Goal: Transaction & Acquisition: Purchase product/service

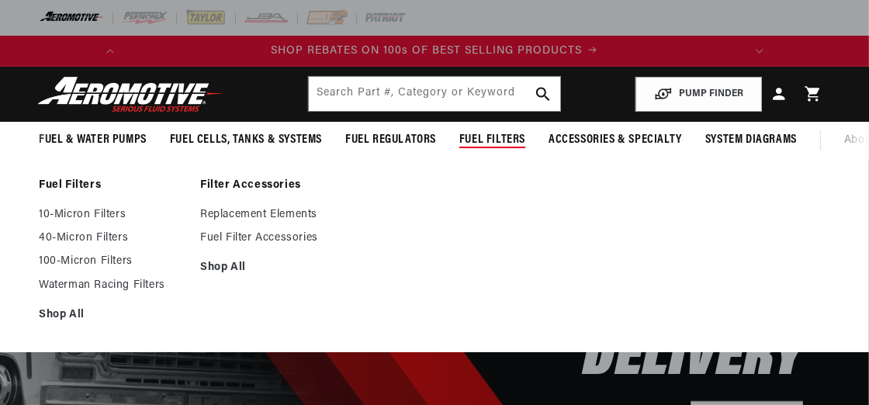
click at [525, 142] on span "Fuel Filters" at bounding box center [492, 140] width 66 height 16
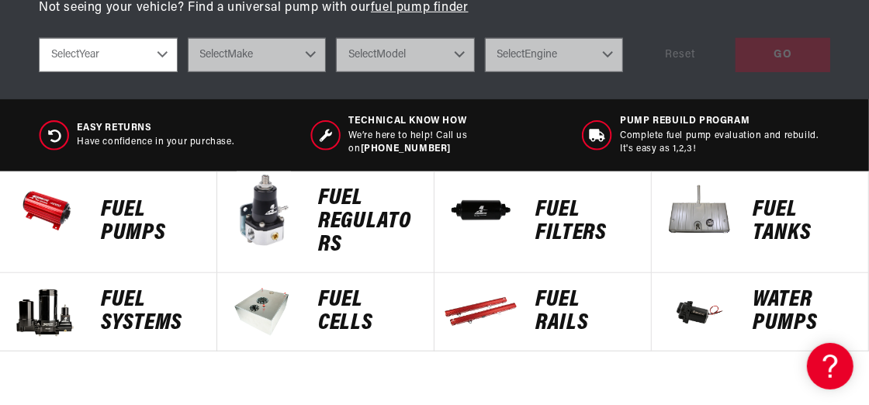
scroll to position [697, 0]
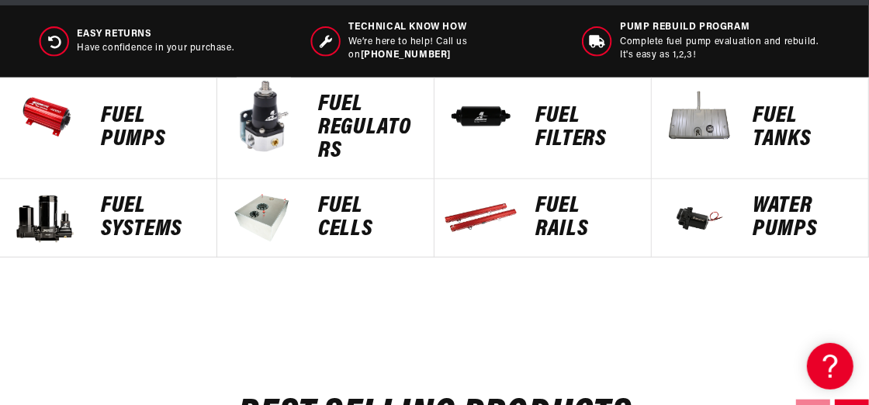
click at [565, 150] on p "FUEL FILTERS" at bounding box center [585, 128] width 100 height 47
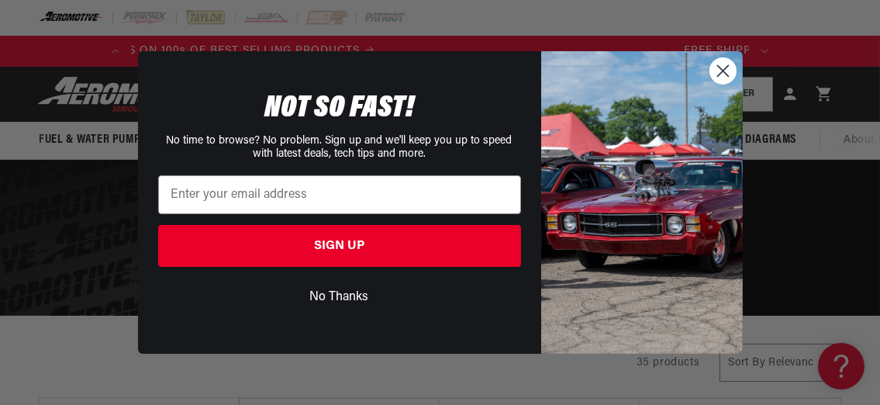
scroll to position [0, 68]
click at [718, 70] on circle "Close dialog" at bounding box center [723, 71] width 26 height 26
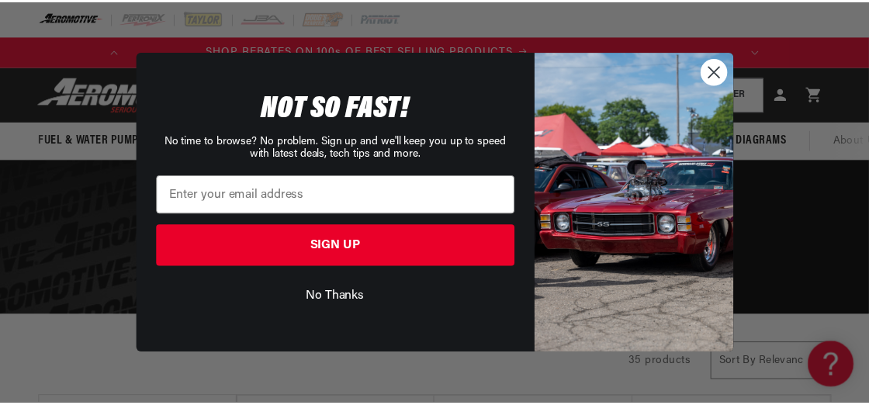
scroll to position [0, 0]
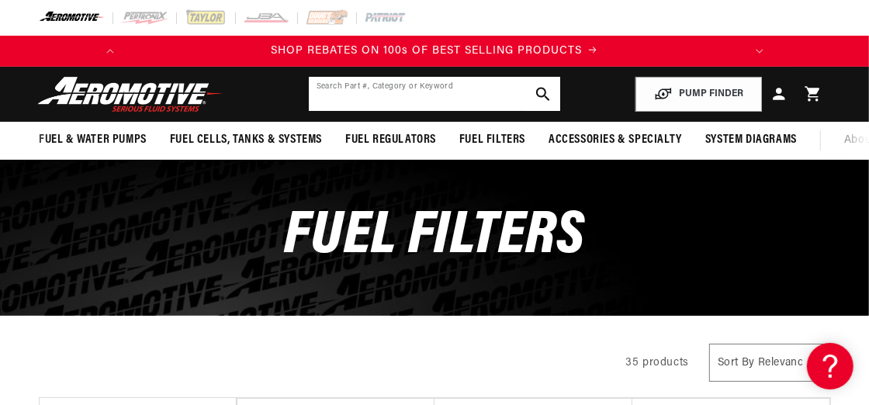
click at [395, 98] on input "text" at bounding box center [435, 94] width 252 height 34
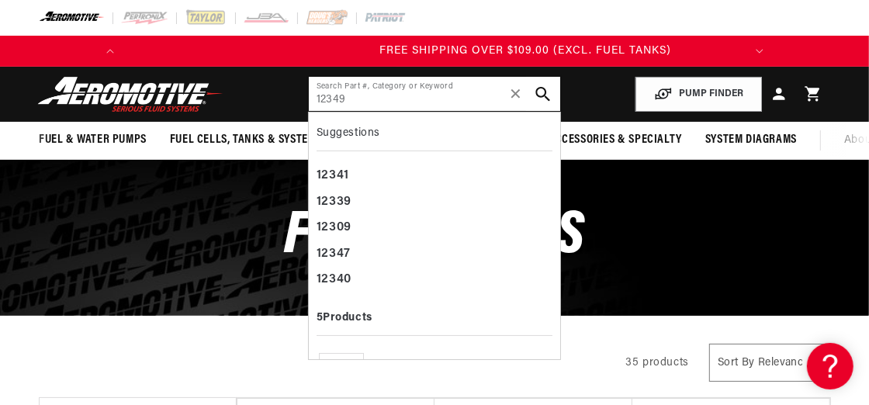
scroll to position [0, 613]
type input "12349"
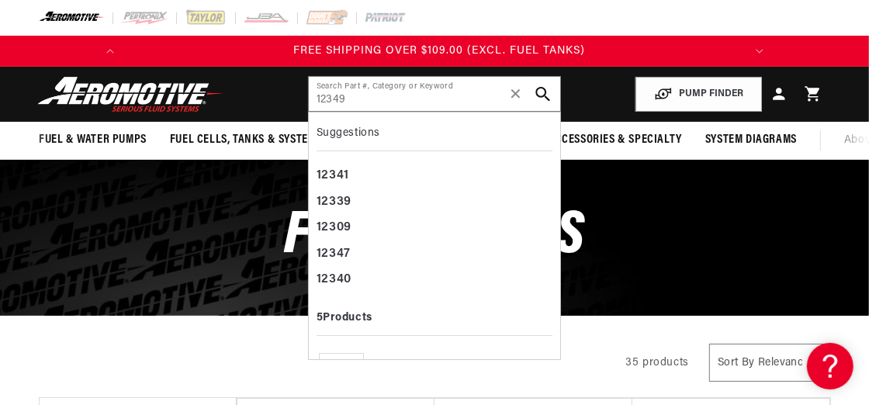
click at [541, 93] on icon "search button" at bounding box center [543, 94] width 15 height 15
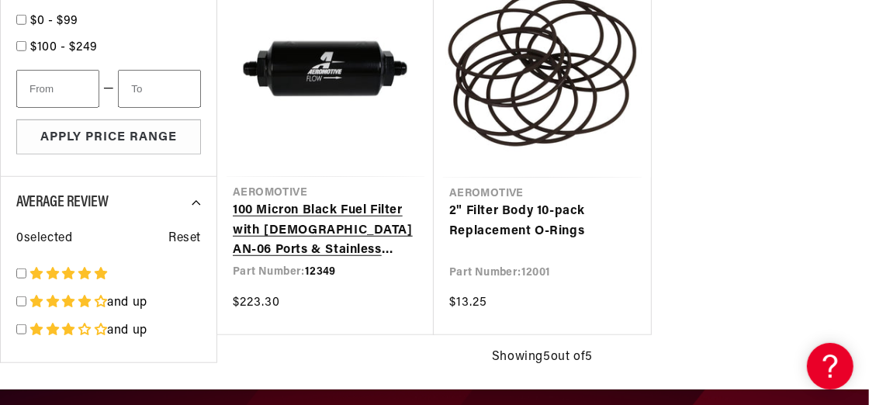
scroll to position [620, 0]
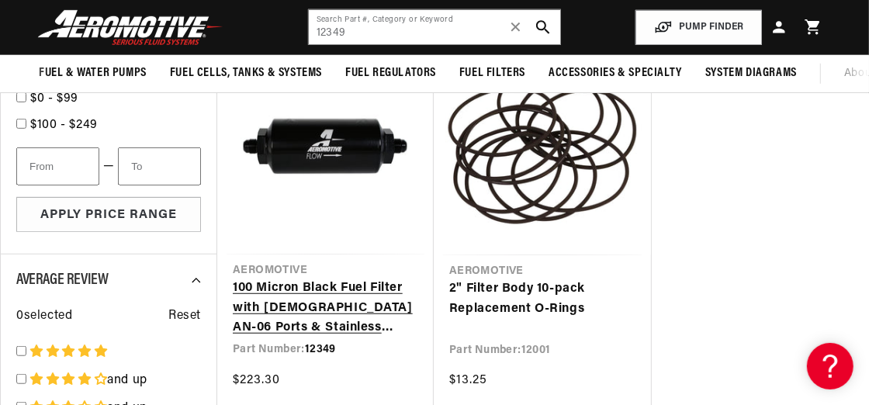
click at [294, 313] on link "100 Micron Black Fuel Filter with [DEMOGRAPHIC_DATA] AN-06 Ports & Stainless Me…" at bounding box center [325, 308] width 185 height 60
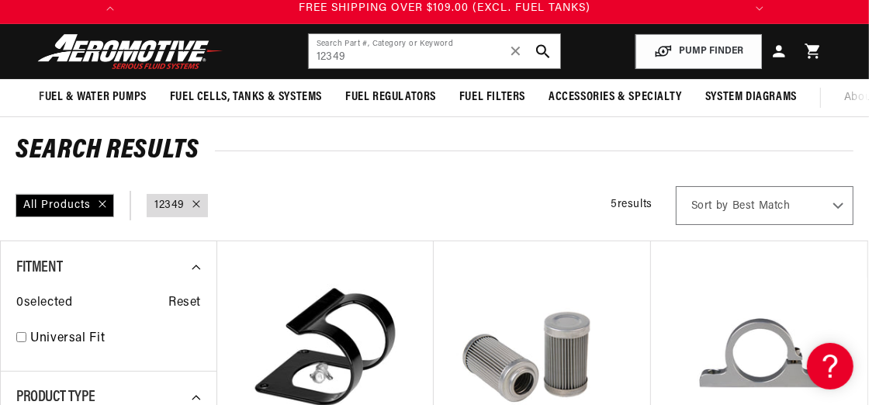
scroll to position [0, 613]
click at [385, 55] on input "12349" at bounding box center [435, 51] width 252 height 34
type input "1"
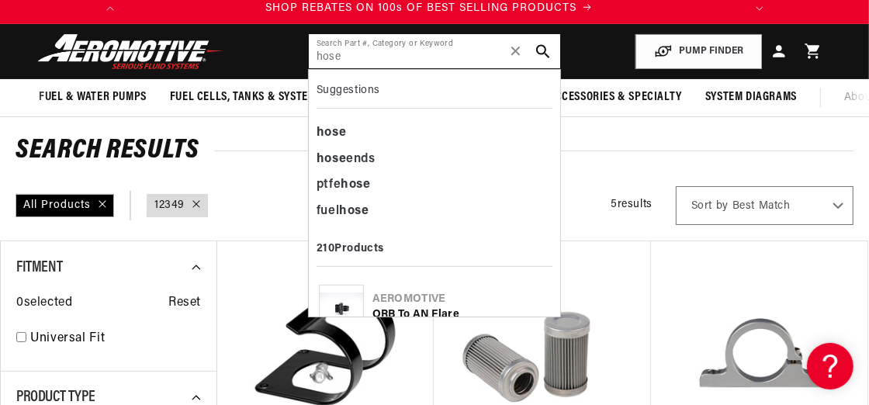
scroll to position [0, 0]
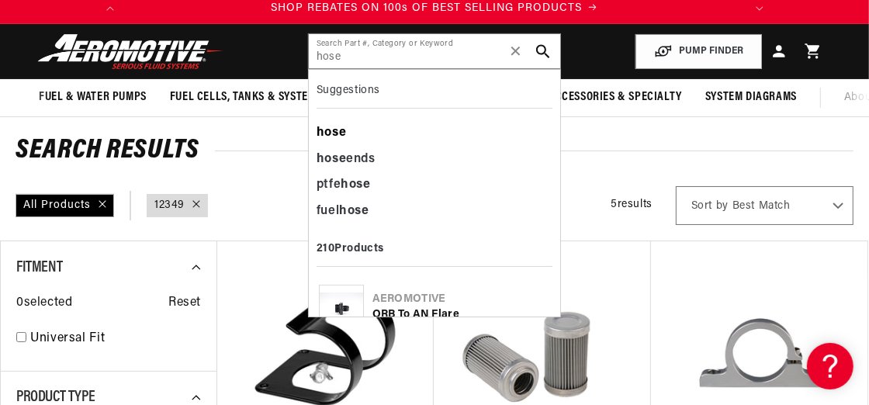
click at [330, 133] on b "hose" at bounding box center [331, 132] width 30 height 12
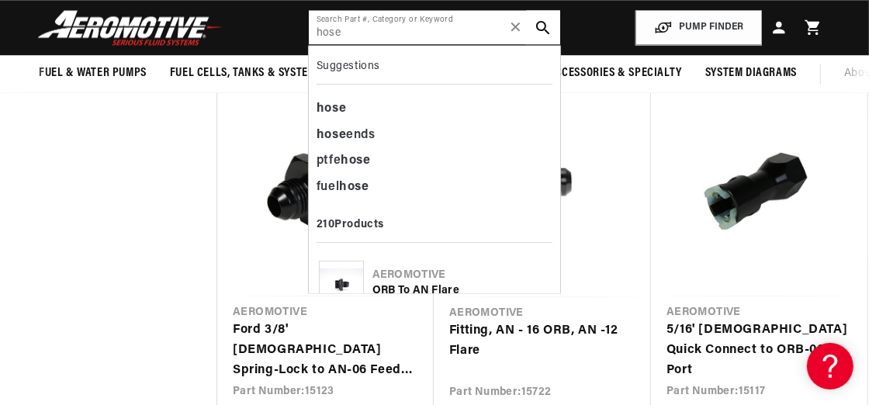
scroll to position [9117, 0]
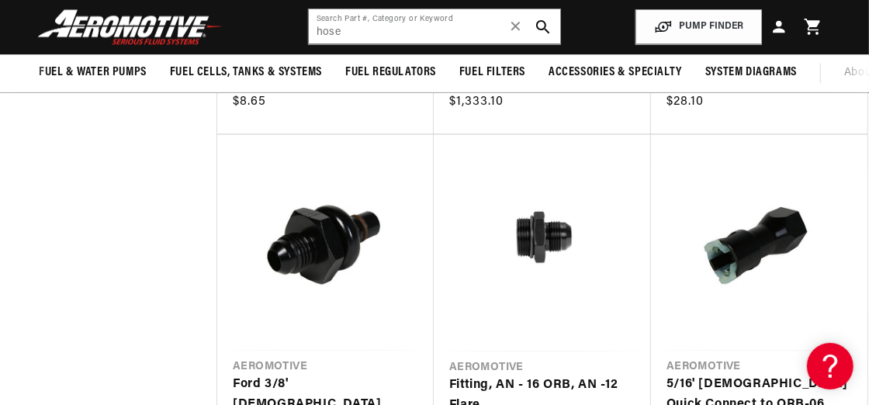
click at [818, 22] on icon at bounding box center [812, 27] width 16 height 16
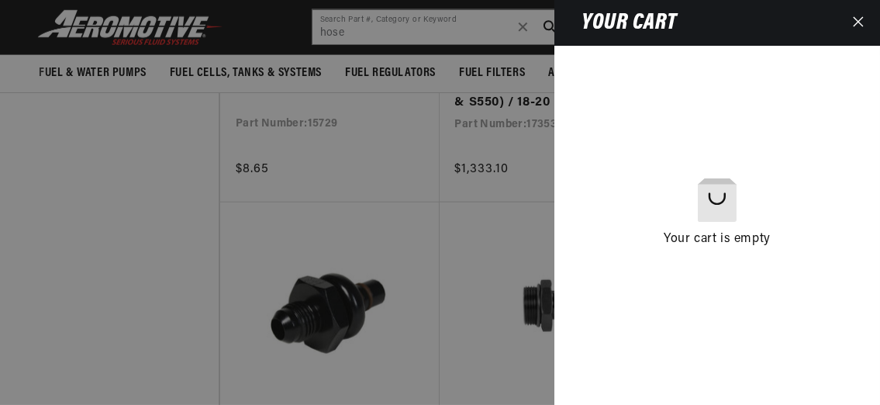
click at [463, 219] on div at bounding box center [440, 202] width 880 height 405
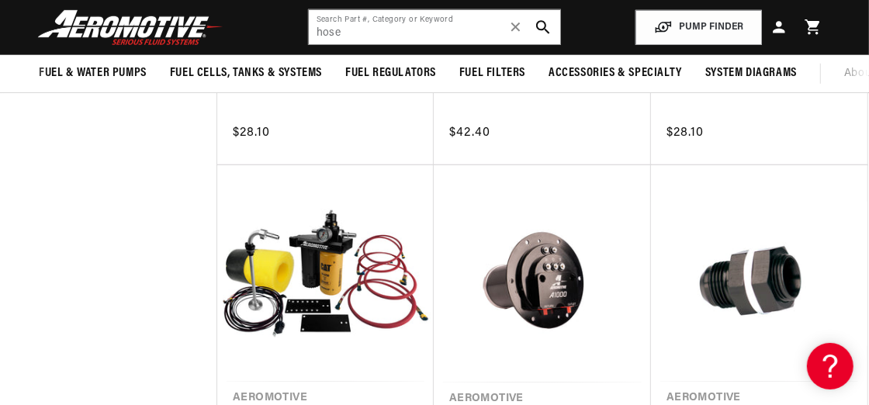
scroll to position [0, 0]
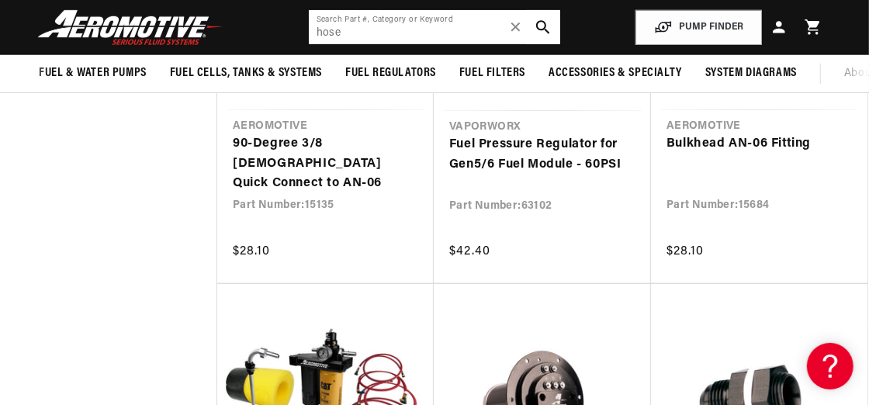
click at [372, 33] on input "hose" at bounding box center [435, 27] width 252 height 34
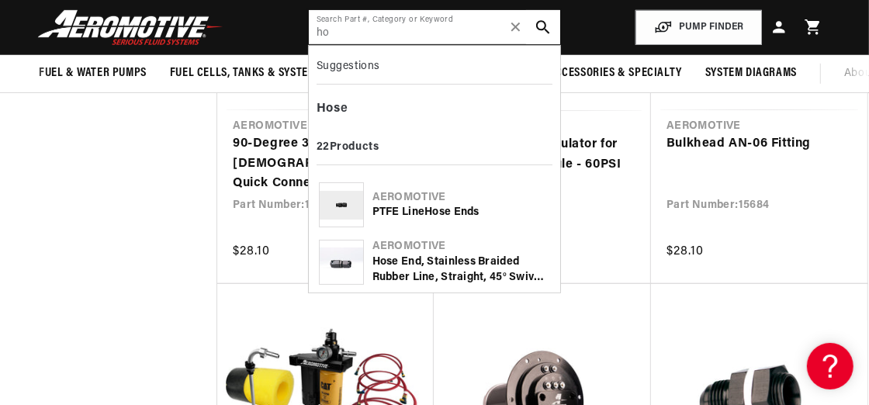
type input "h"
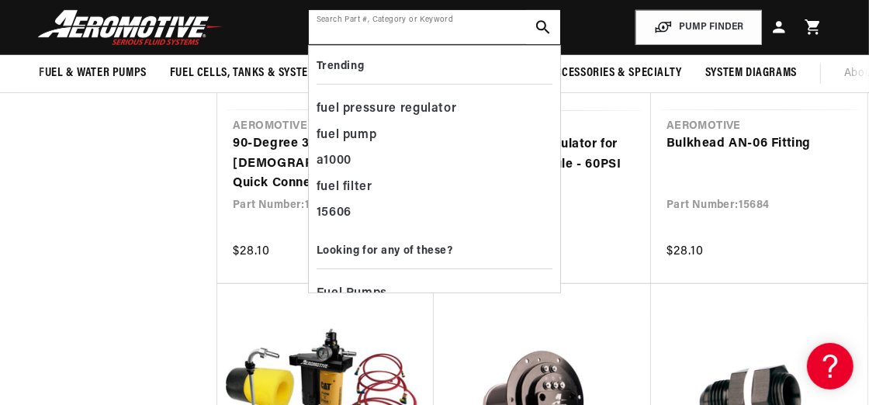
scroll to position [0, 613]
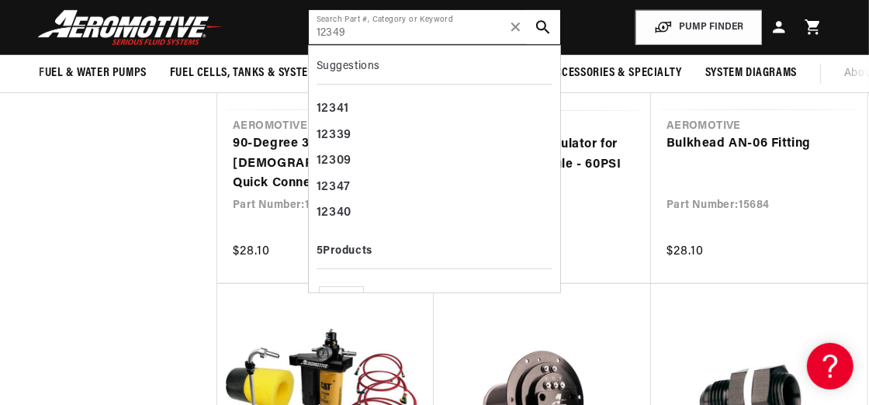
type input "12349"
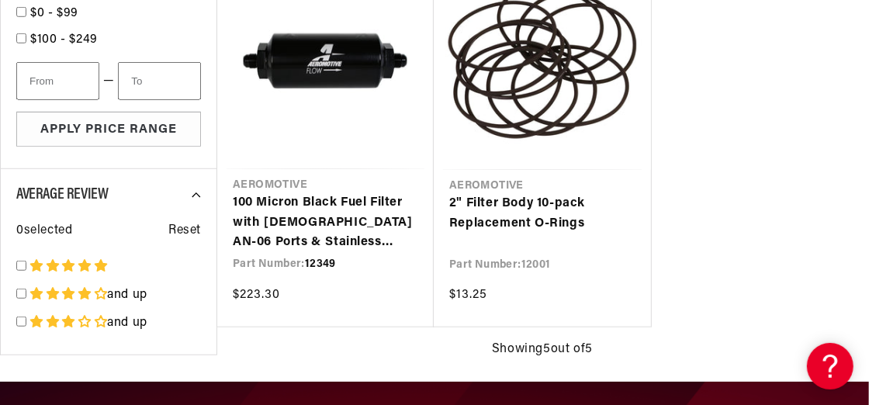
scroll to position [706, 0]
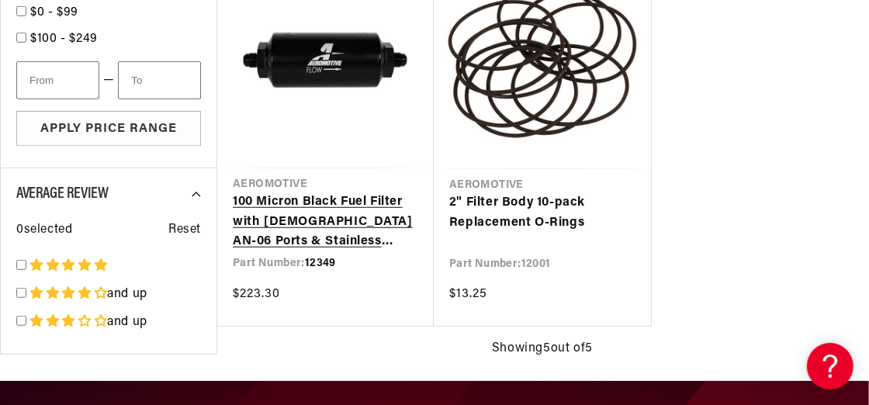
click at [288, 210] on link "100 Micron Black Fuel Filter with [DEMOGRAPHIC_DATA] AN-06 Ports & Stainless Me…" at bounding box center [325, 222] width 185 height 60
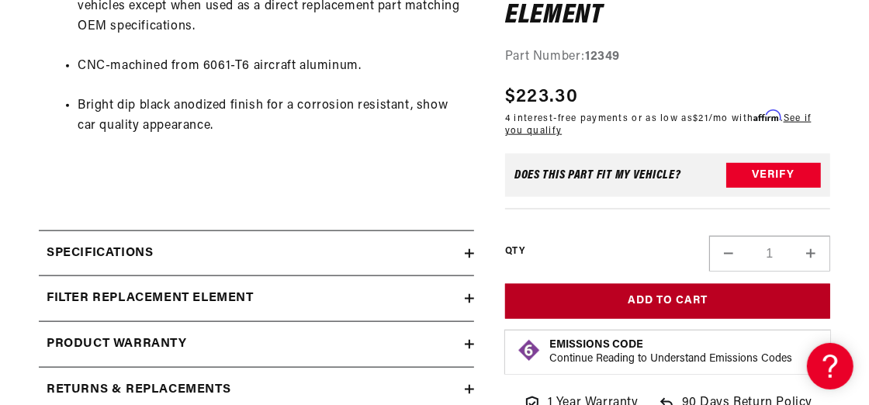
scroll to position [0, 105]
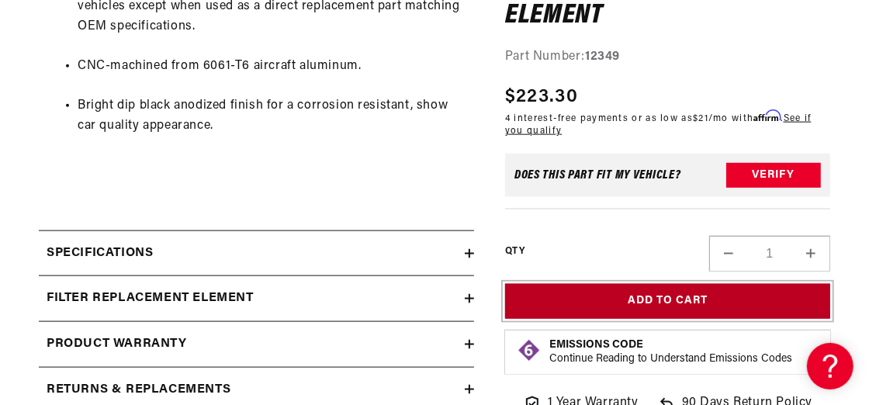
click at [640, 302] on button "Add to Cart" at bounding box center [667, 301] width 325 height 35
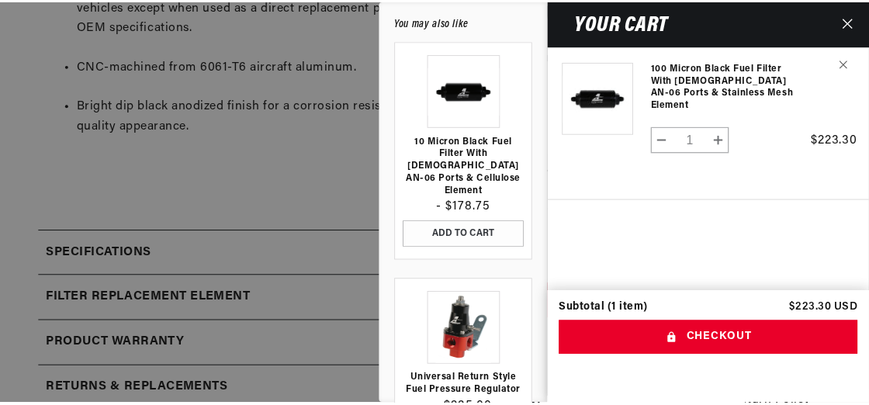
scroll to position [0, 613]
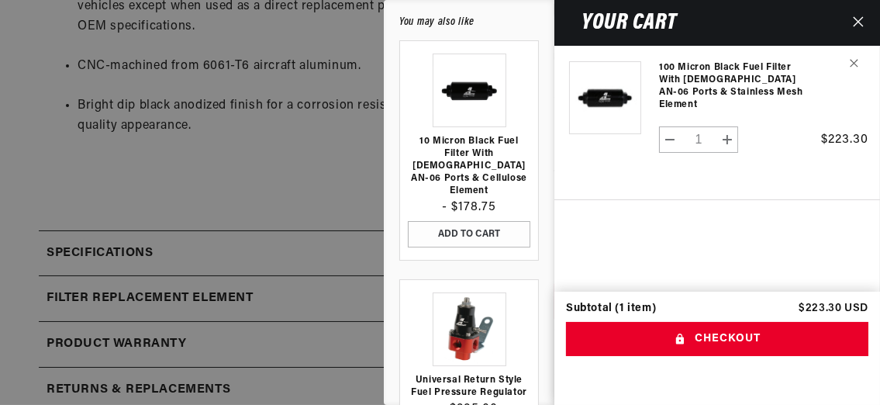
click at [247, 189] on div at bounding box center [440, 202] width 880 height 405
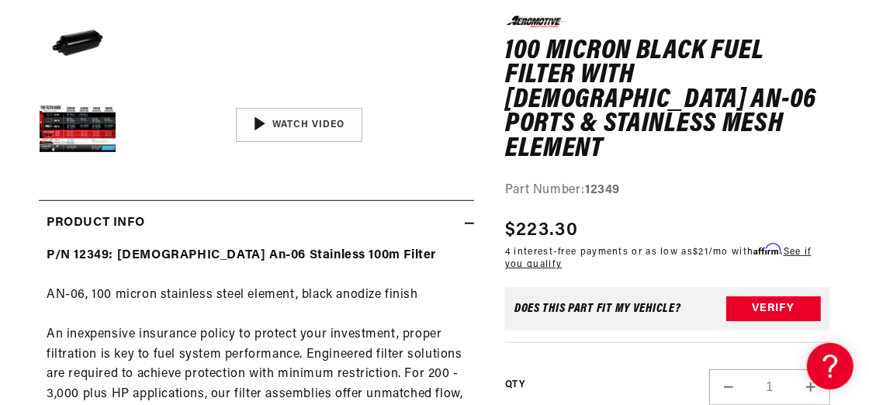
scroll to position [0, 0]
click at [103, 140] on button "Load image 5 in gallery view" at bounding box center [78, 131] width 78 height 78
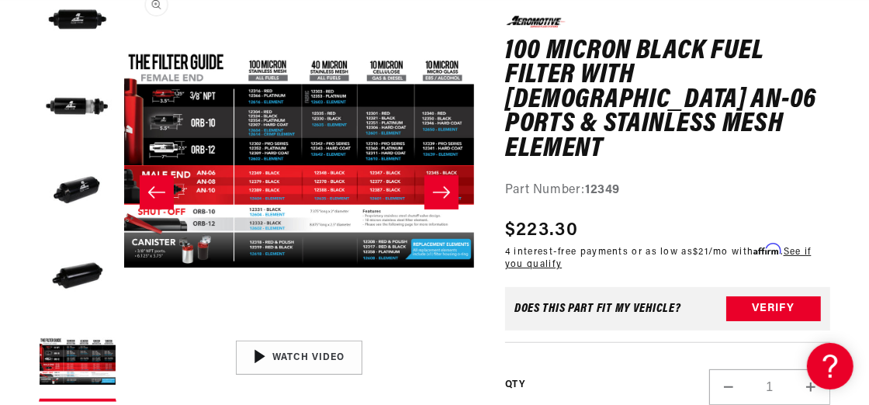
click at [124, 333] on button "Open media 5 in modal" at bounding box center [124, 333] width 0 height 0
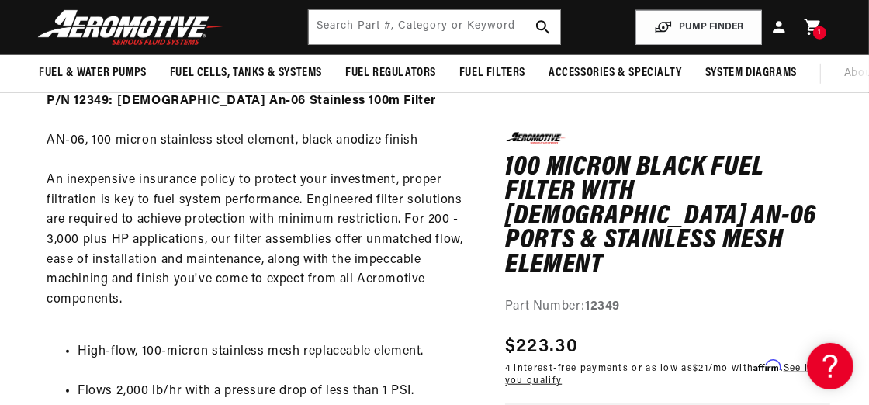
click at [815, 23] on icon at bounding box center [812, 27] width 16 height 16
